Goal: Task Accomplishment & Management: Use online tool/utility

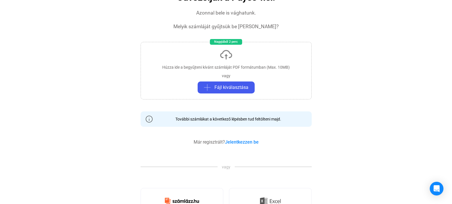
scroll to position [57, 0]
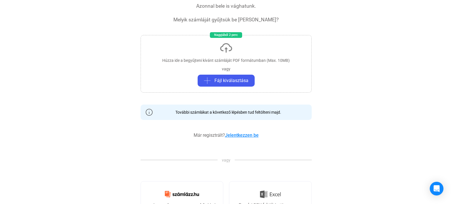
click at [233, 134] on link "Jelentkezzen be" at bounding box center [242, 135] width 34 height 5
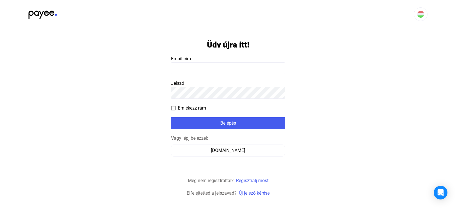
click at [176, 64] on input at bounding box center [228, 68] width 114 height 12
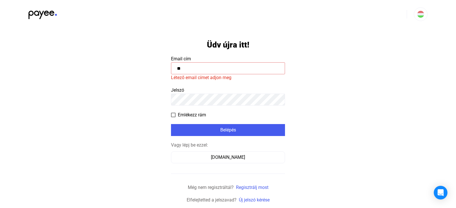
type input "*"
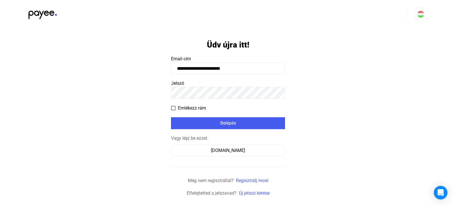
type input "**********"
click at [174, 108] on span at bounding box center [173, 108] width 5 height 5
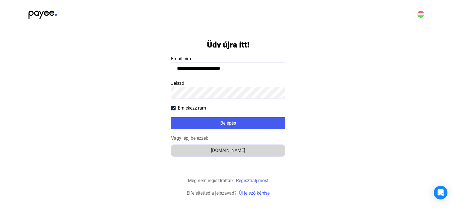
click at [227, 150] on div "[DOMAIN_NAME]" at bounding box center [228, 150] width 110 height 7
